Goal: Navigation & Orientation: Go to known website

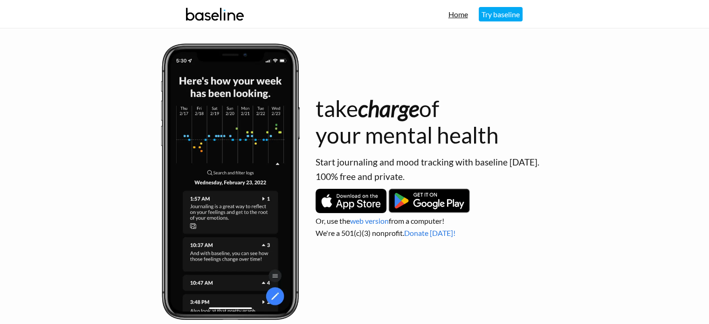
click at [451, 13] on link "Home" at bounding box center [458, 14] width 20 height 9
click at [455, 17] on link "Home" at bounding box center [458, 14] width 20 height 9
click at [506, 15] on link "Try baseline" at bounding box center [501, 14] width 44 height 14
click at [371, 223] on link "web version" at bounding box center [369, 220] width 39 height 9
